Goal: Find specific page/section: Find specific page/section

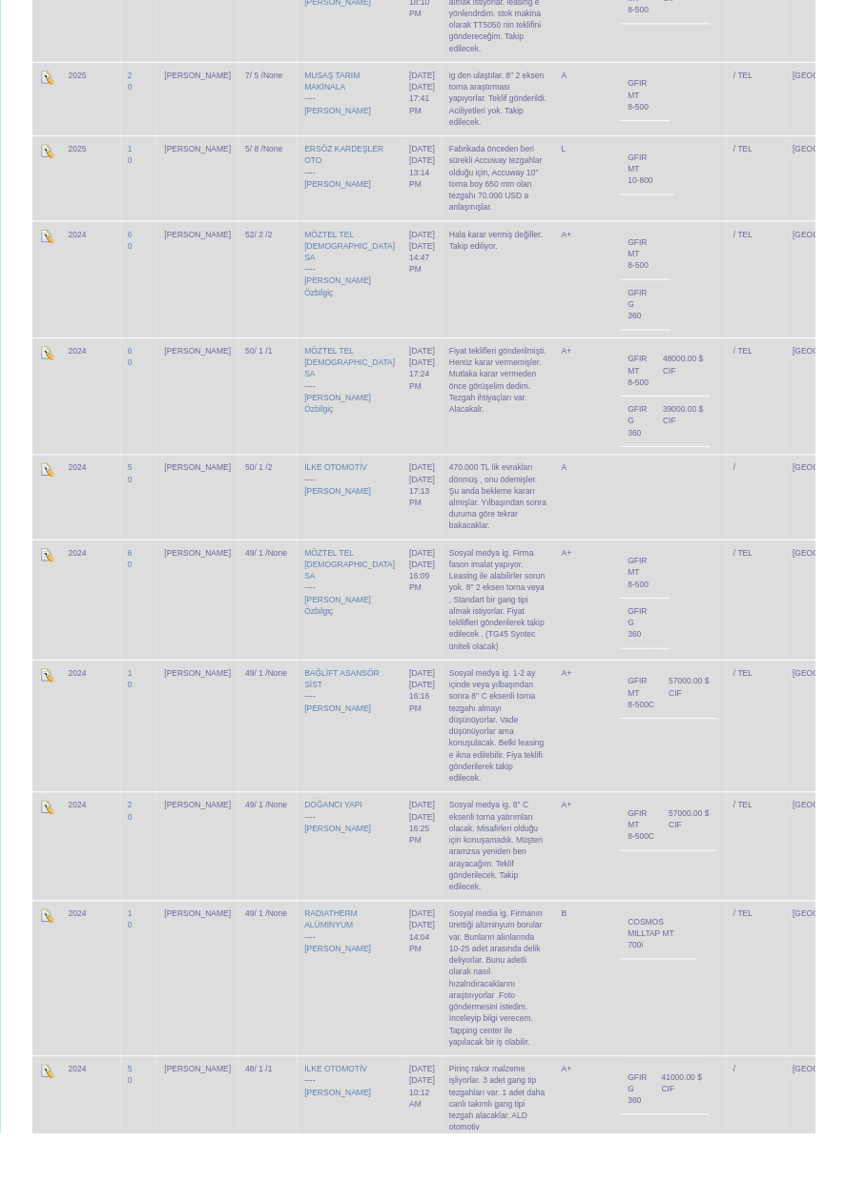
scroll to position [2722, 0]
click at [323, 967] on link "RADIATHERM ALÜMİNYUM" at bounding box center [351, 978] width 56 height 22
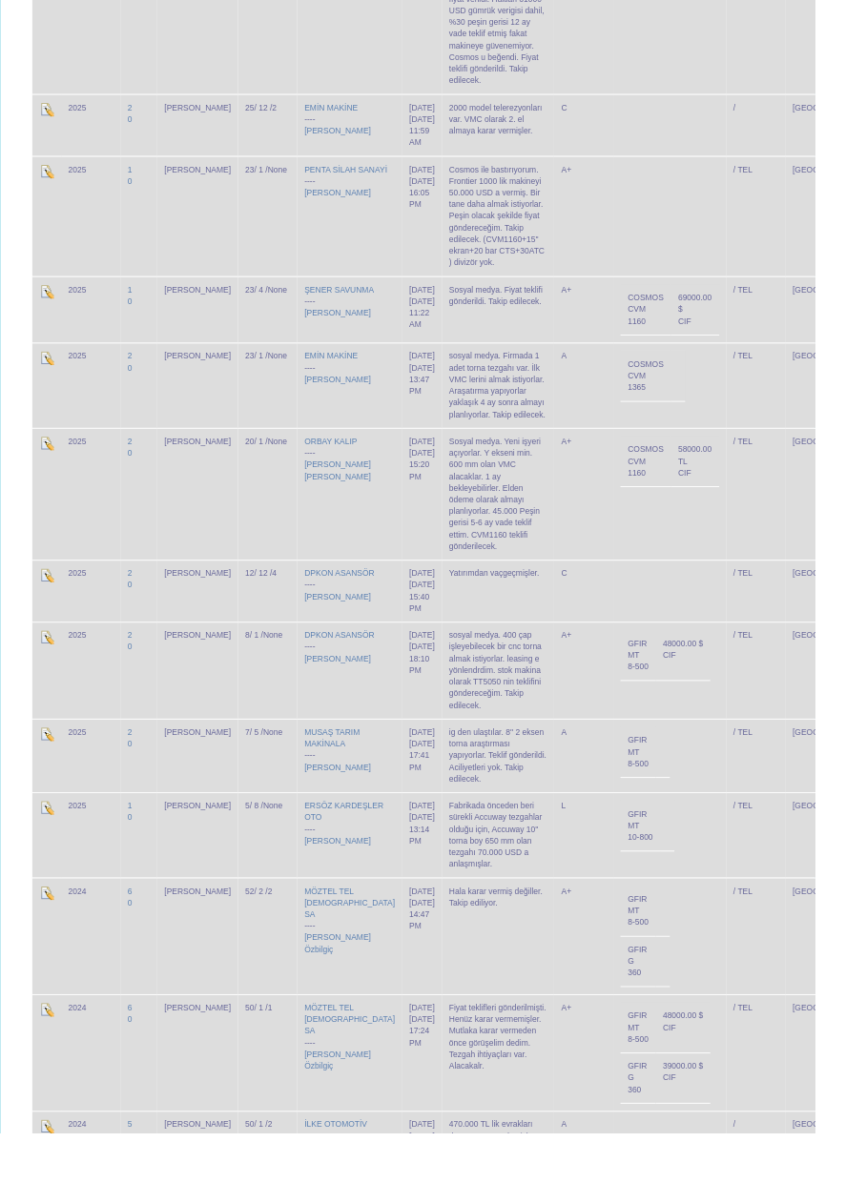
scroll to position [2023, 0]
click at [323, 672] on link "DPKON ASANSÖR" at bounding box center [360, 677] width 74 height 10
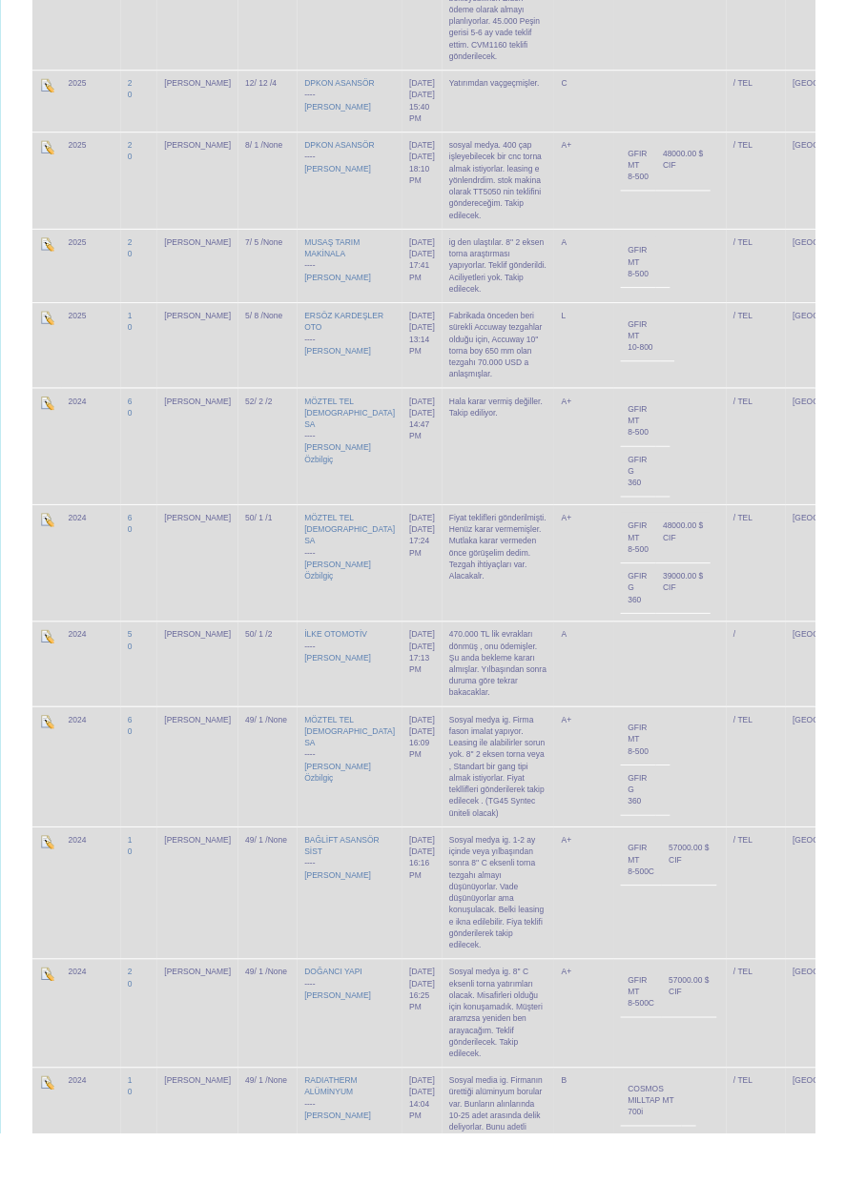
scroll to position [2543, 0]
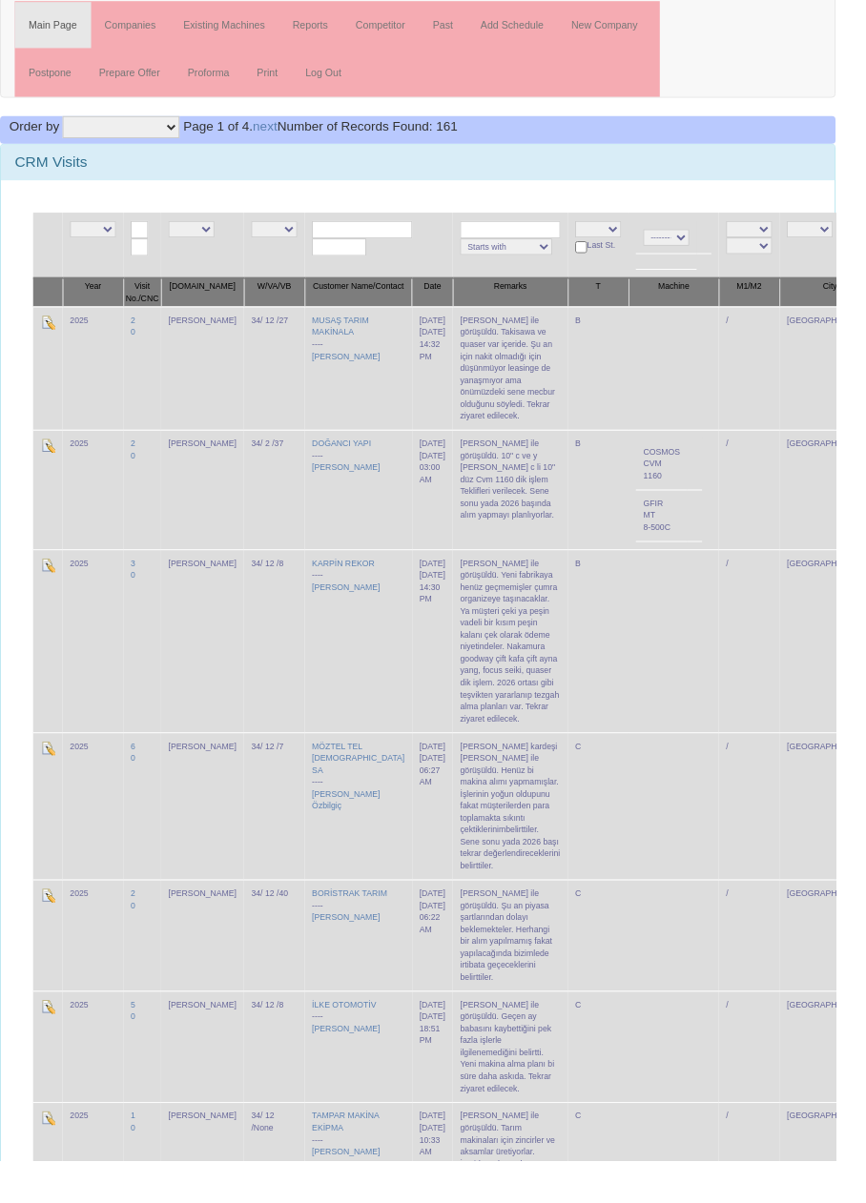
scroll to position [55, 0]
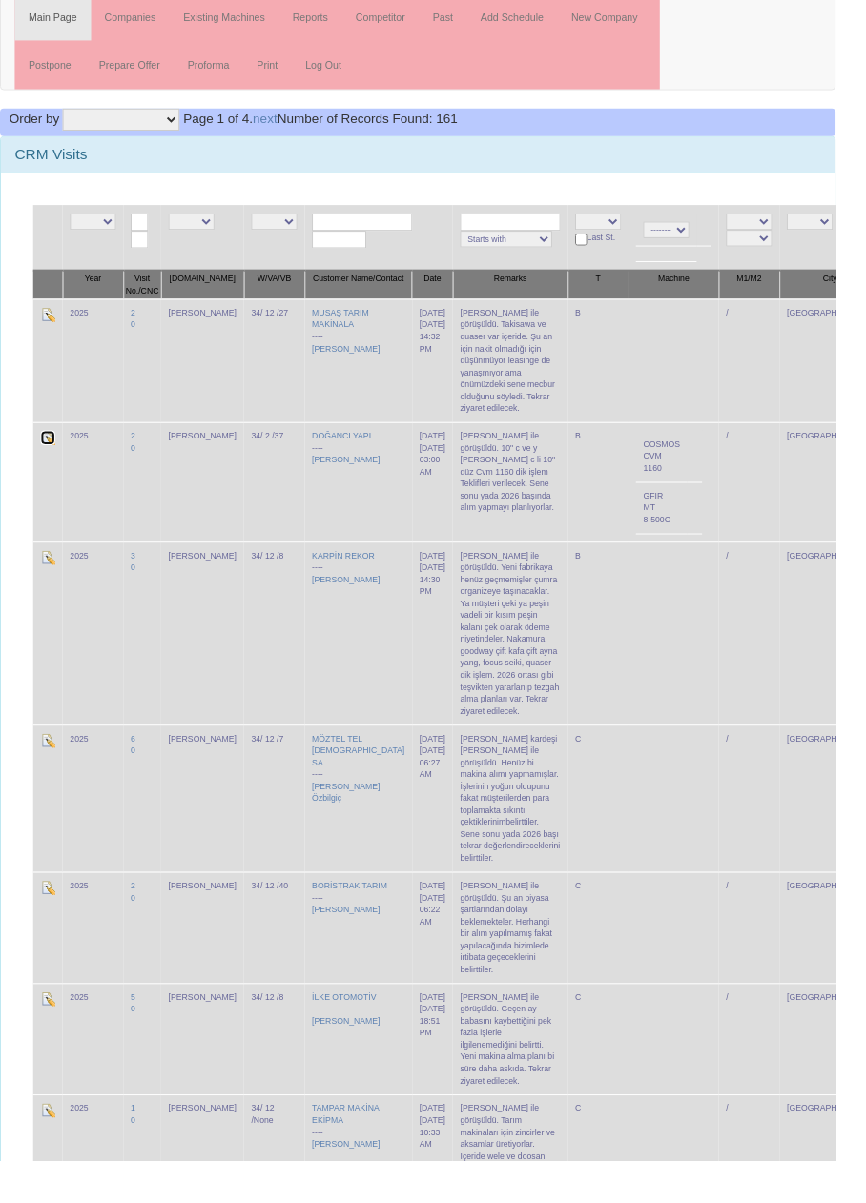
click at [51, 446] on img at bounding box center [49, 453] width 15 height 15
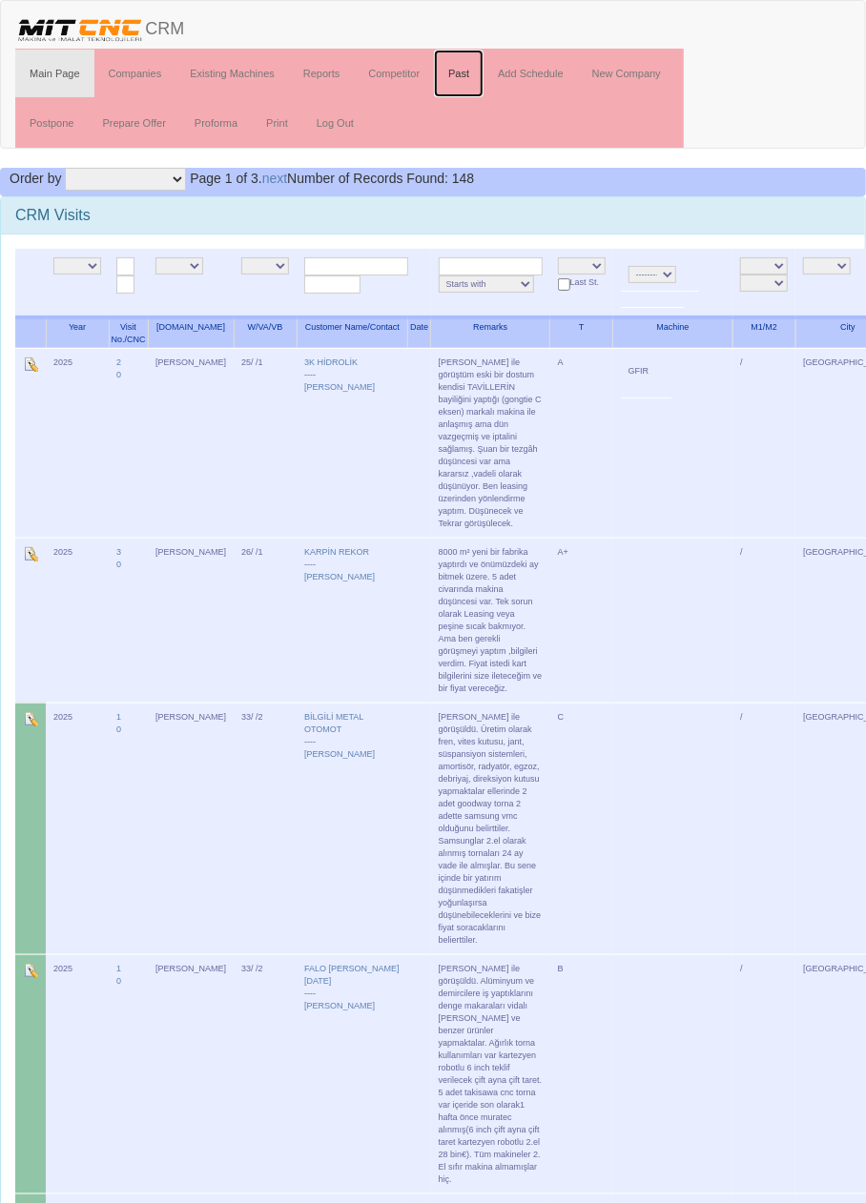
click at [462, 71] on link "Past" at bounding box center [459, 74] width 50 height 48
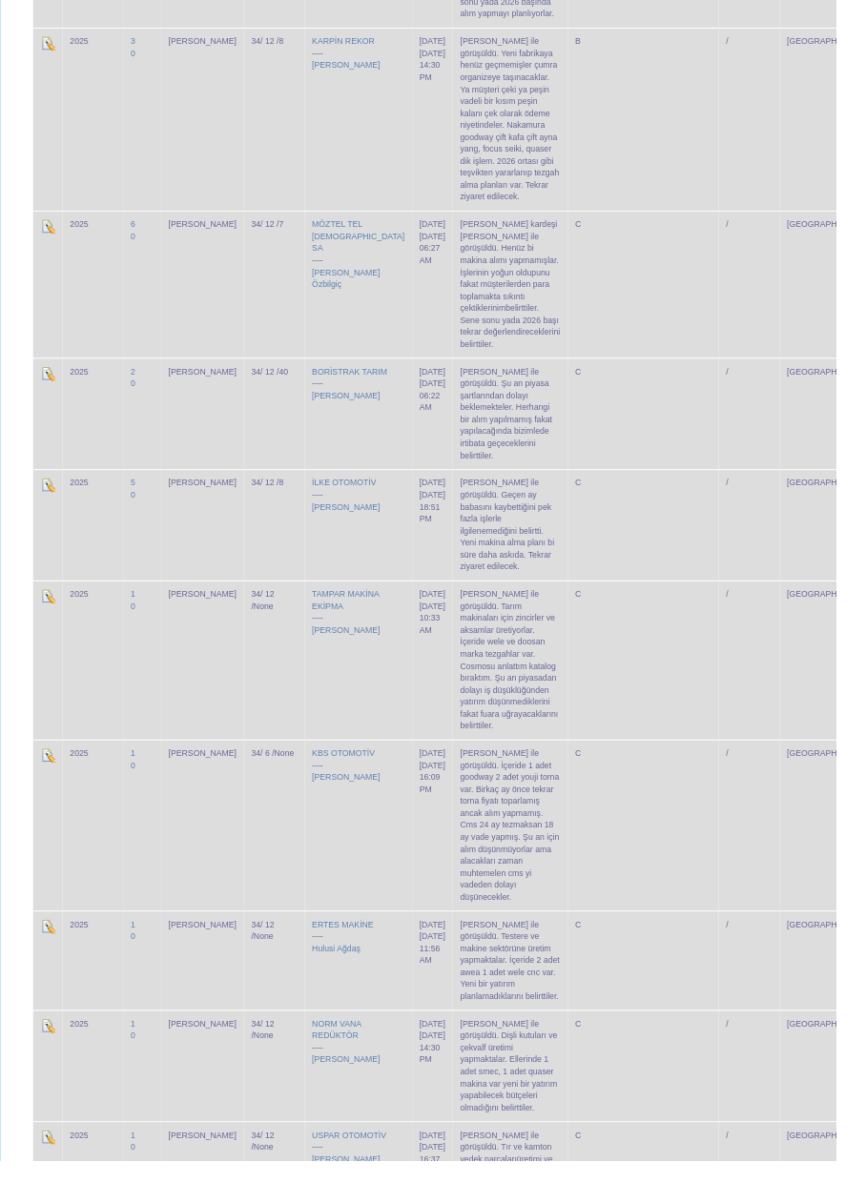
scroll to position [570, 0]
click at [323, 608] on link "TAMPAR MAKİNA EKİPMA" at bounding box center [358, 619] width 70 height 22
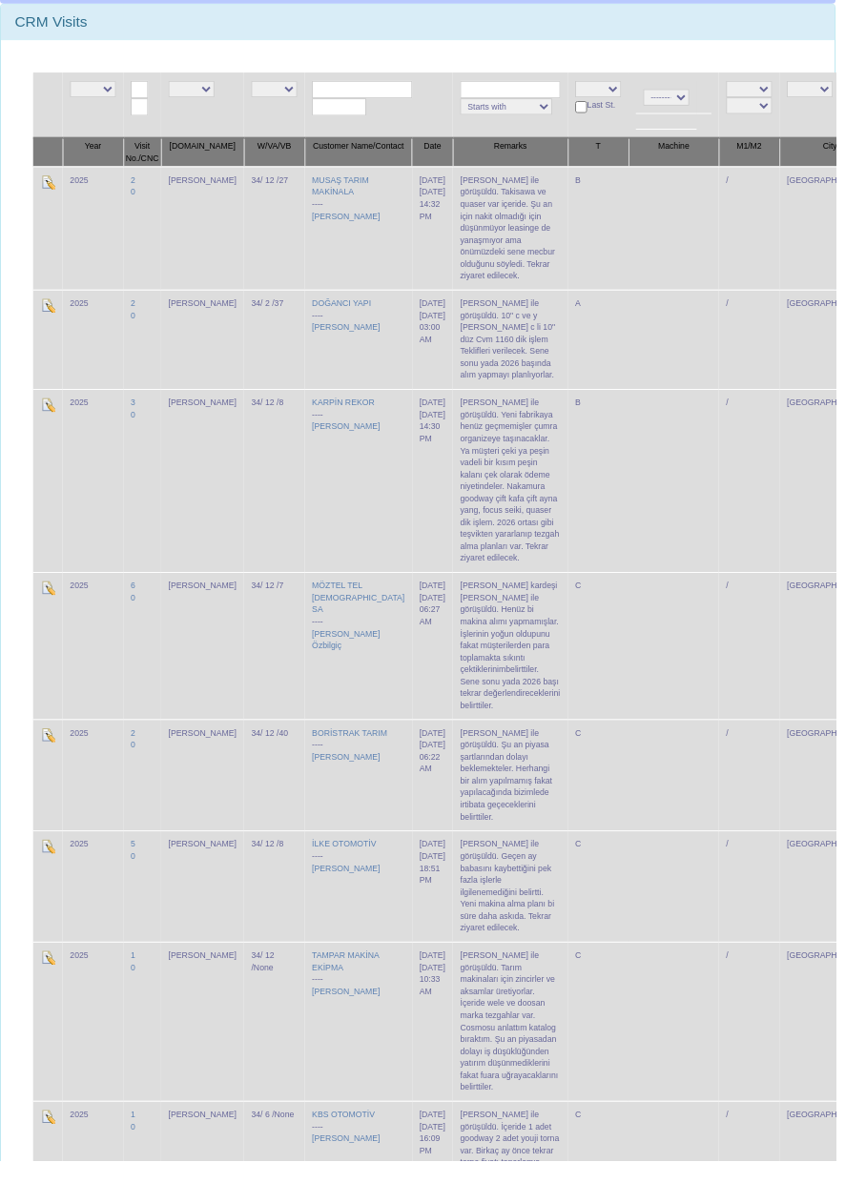
scroll to position [189, 0]
